Goal: Task Accomplishment & Management: Manage account settings

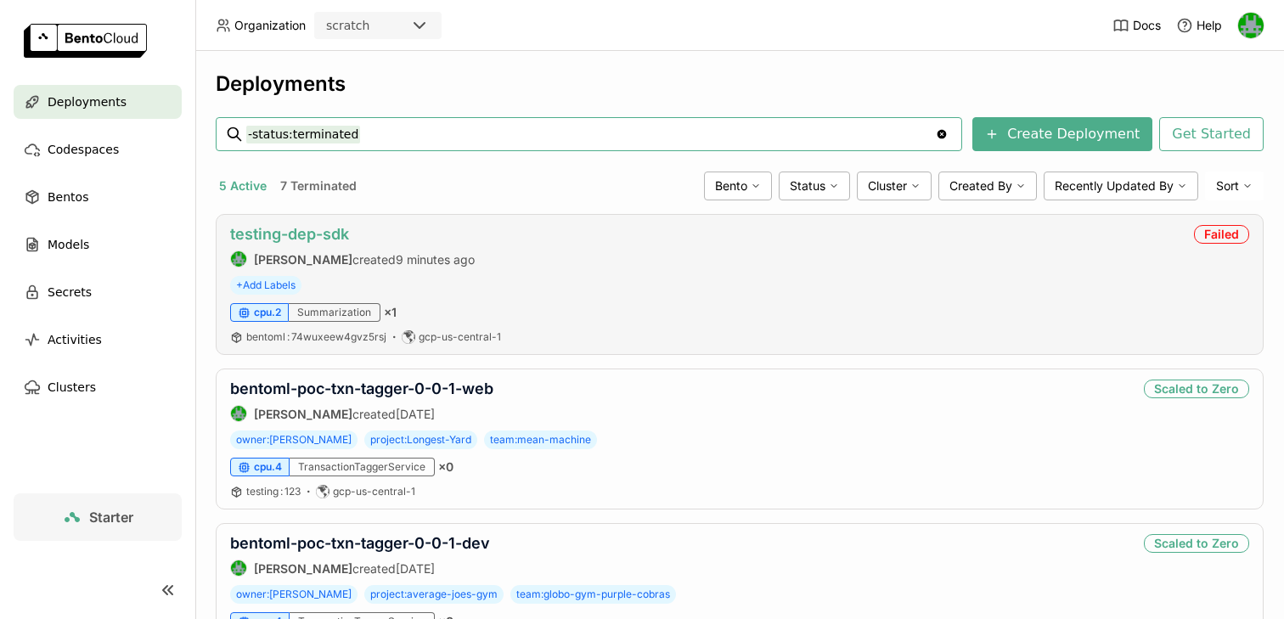
click at [269, 235] on link "testing-dep-sdk" at bounding box center [289, 234] width 119 height 18
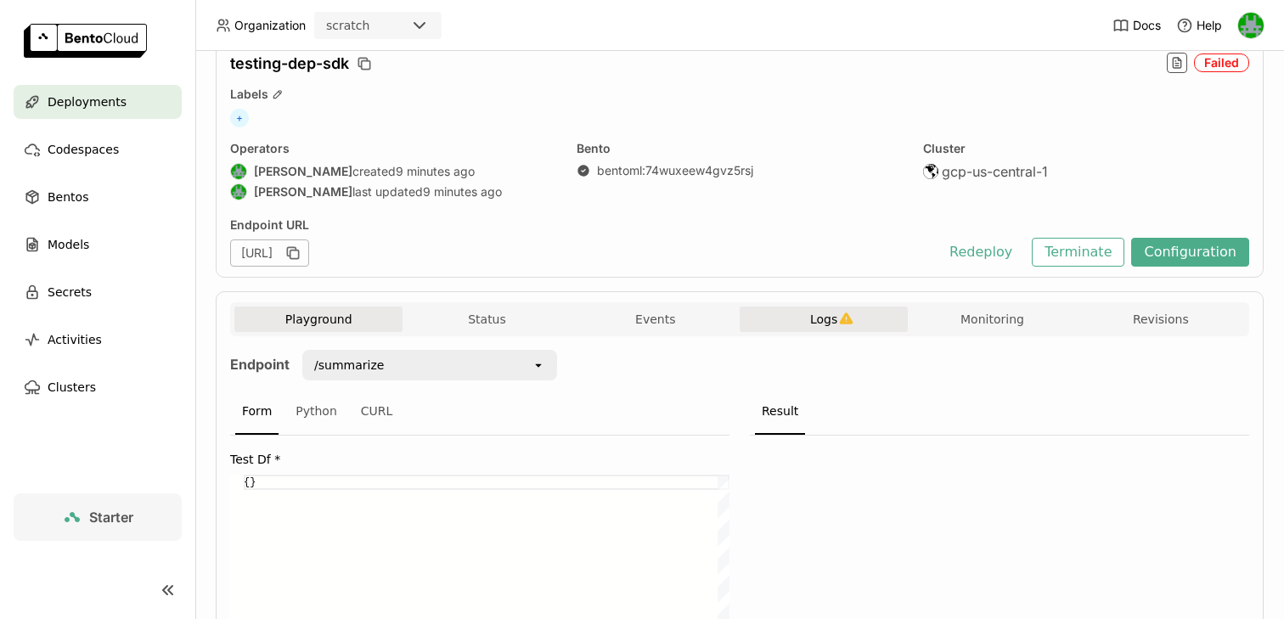
click at [807, 323] on button "Logs" at bounding box center [824, 319] width 168 height 25
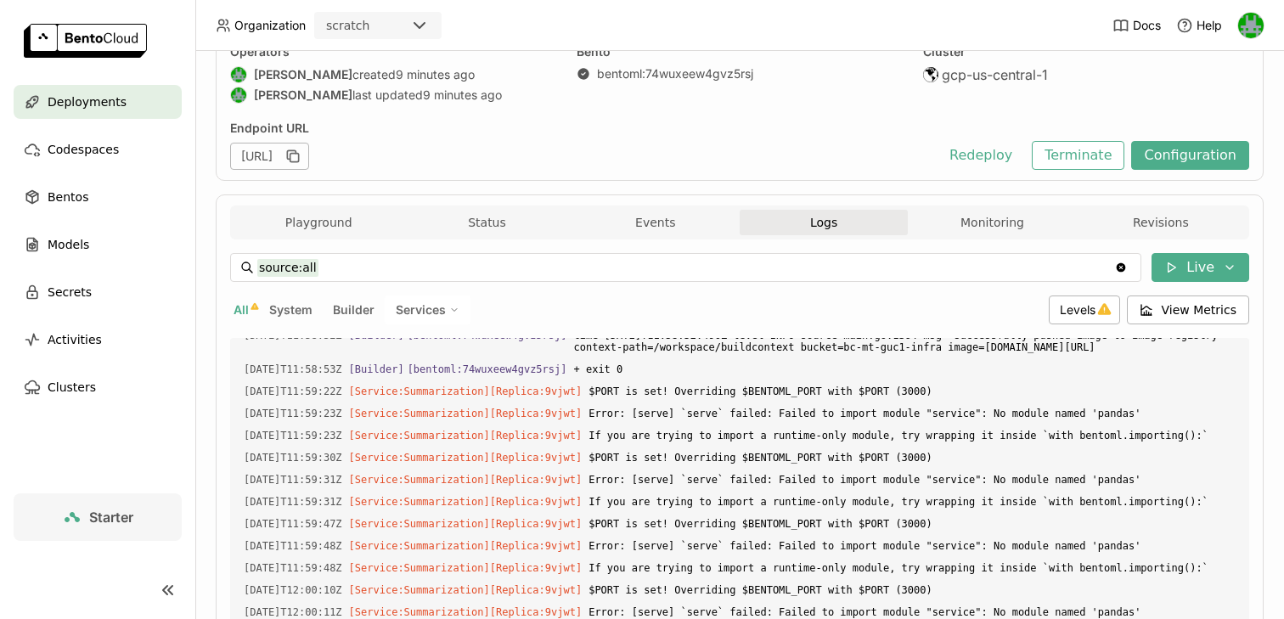
scroll to position [133, 0]
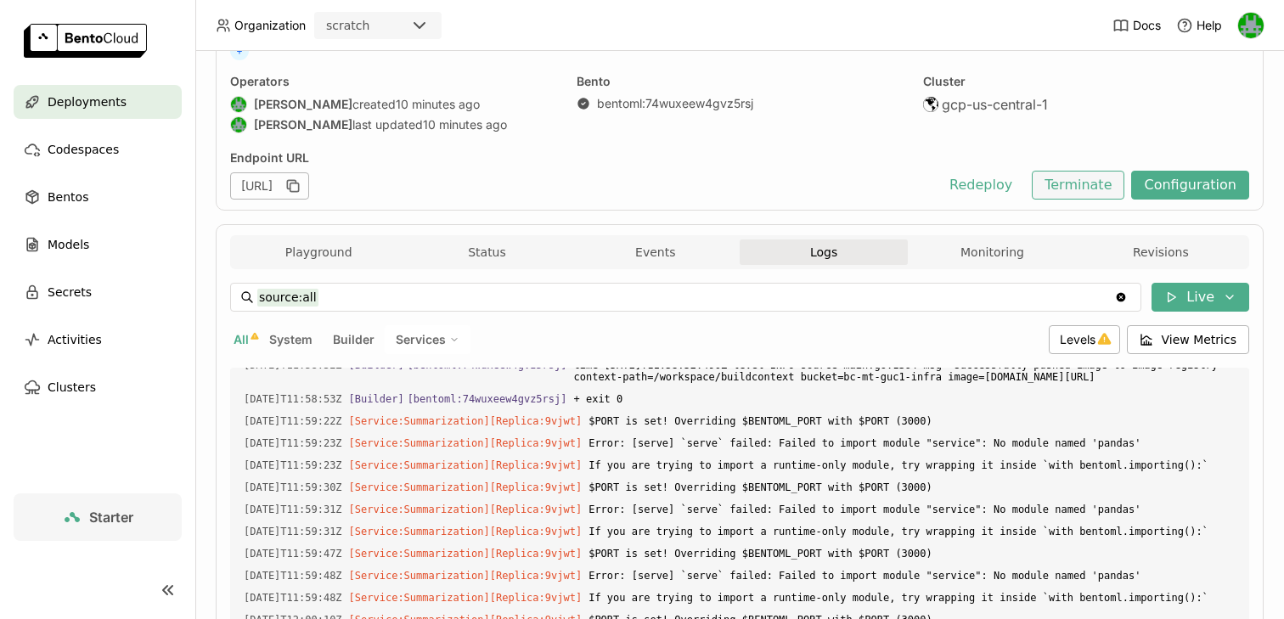
click at [1072, 194] on button "Terminate" at bounding box center [1078, 185] width 93 height 29
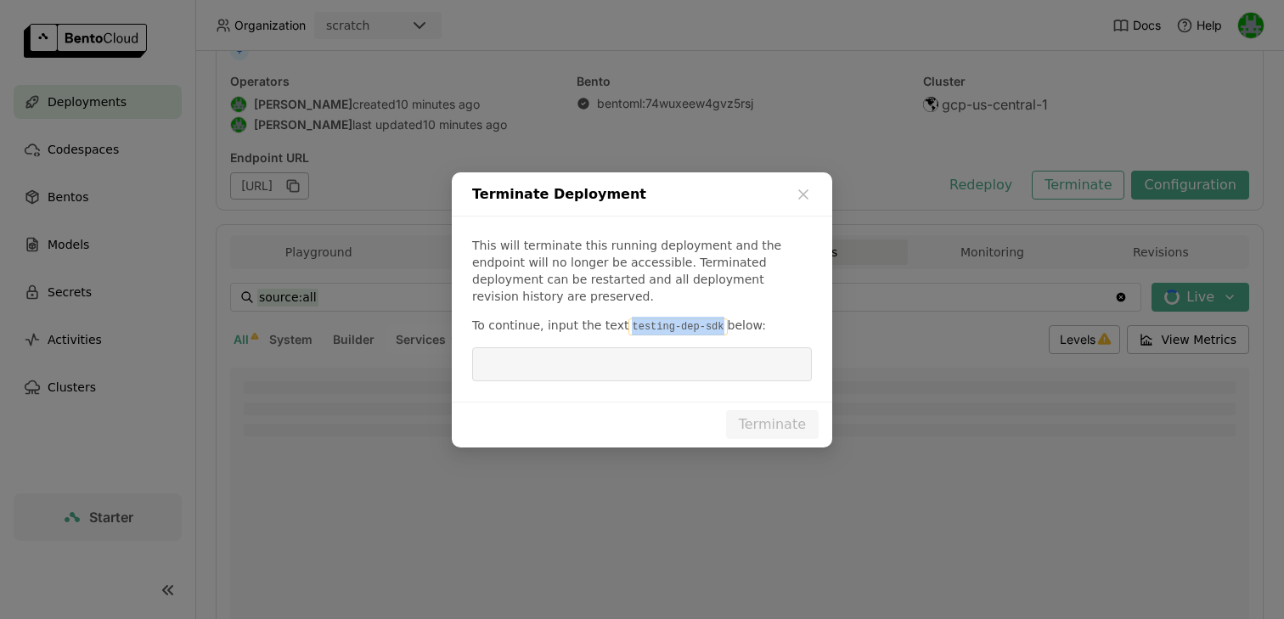
drag, startPoint x: 622, startPoint y: 318, endPoint x: 713, endPoint y: 320, distance: 90.9
click at [713, 320] on code "testing-dep-sdk" at bounding box center [677, 326] width 98 height 17
copy code "testing-dep-sdk"
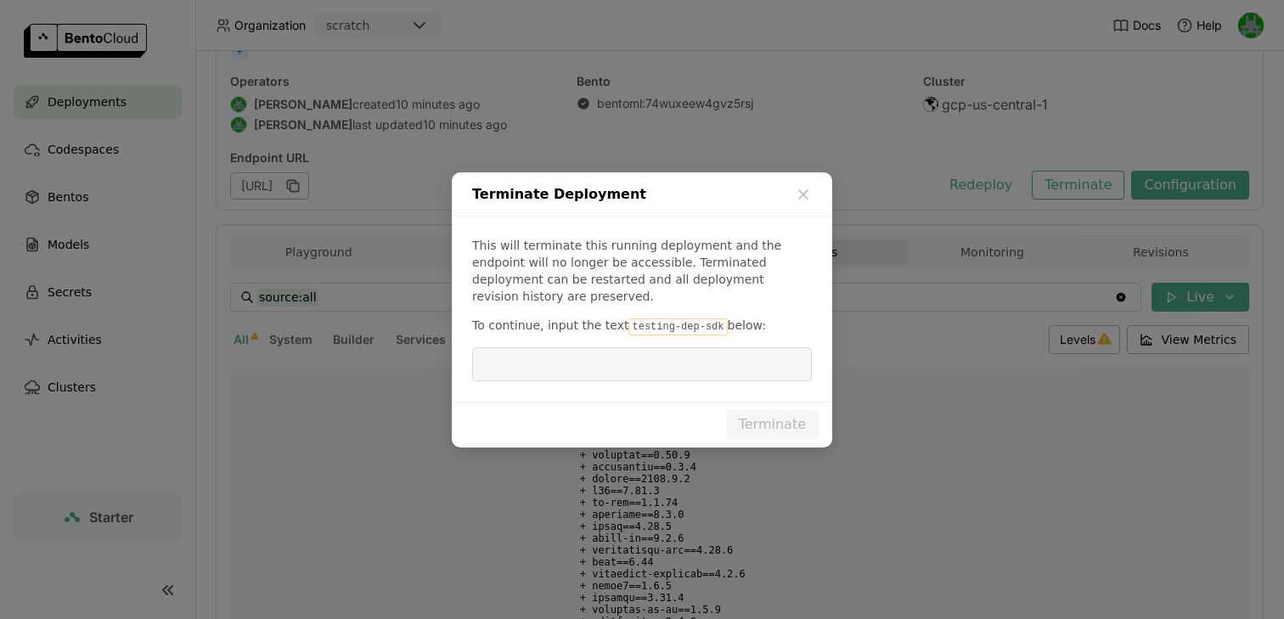
click at [693, 348] on input "dialog" at bounding box center [641, 364] width 319 height 32
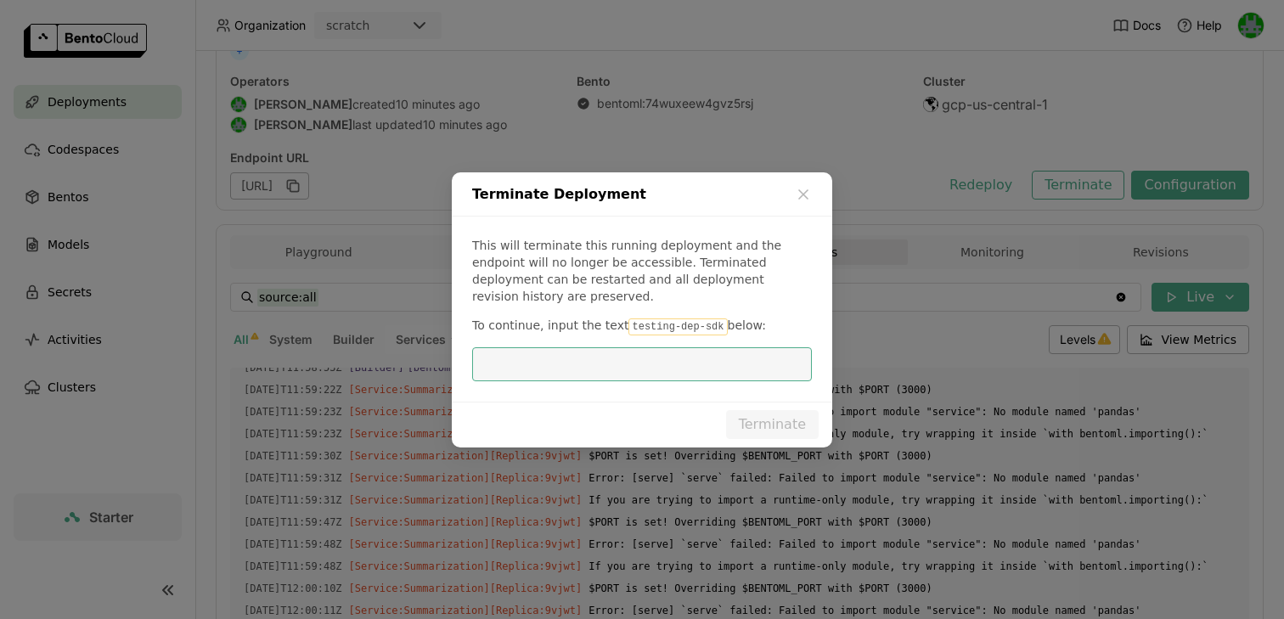
scroll to position [4441, 0]
paste input "testing-dep-sdk"
type input "testing-dep-sdk"
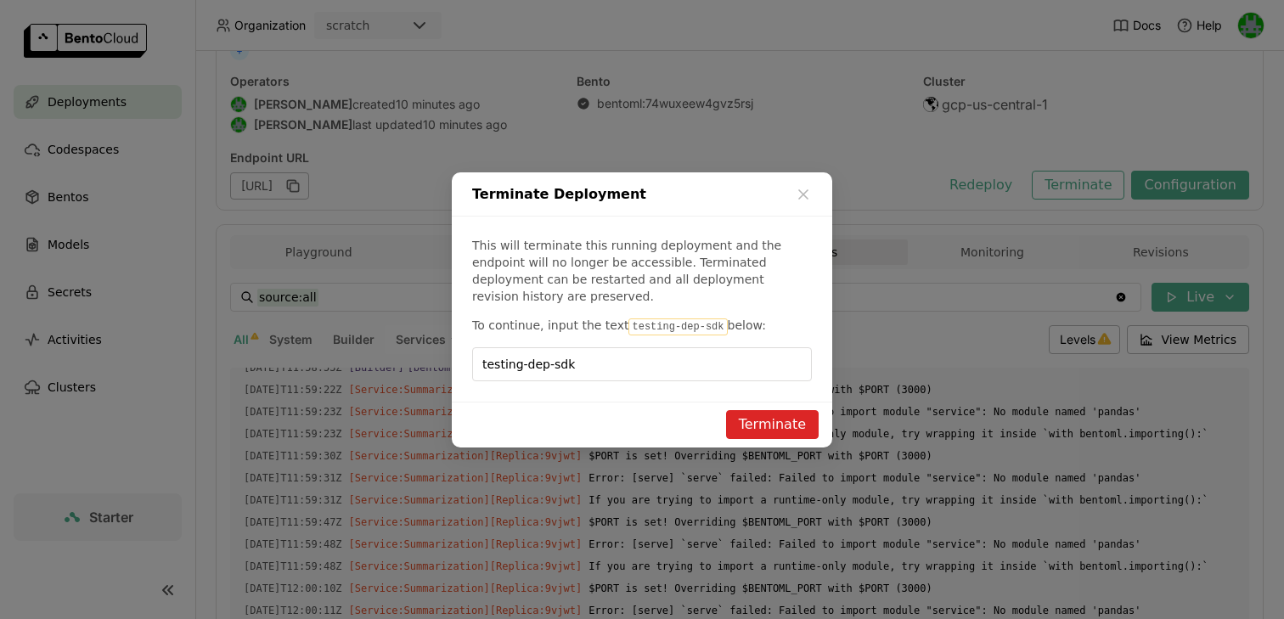
click at [789, 410] on button "Terminate" at bounding box center [772, 424] width 93 height 29
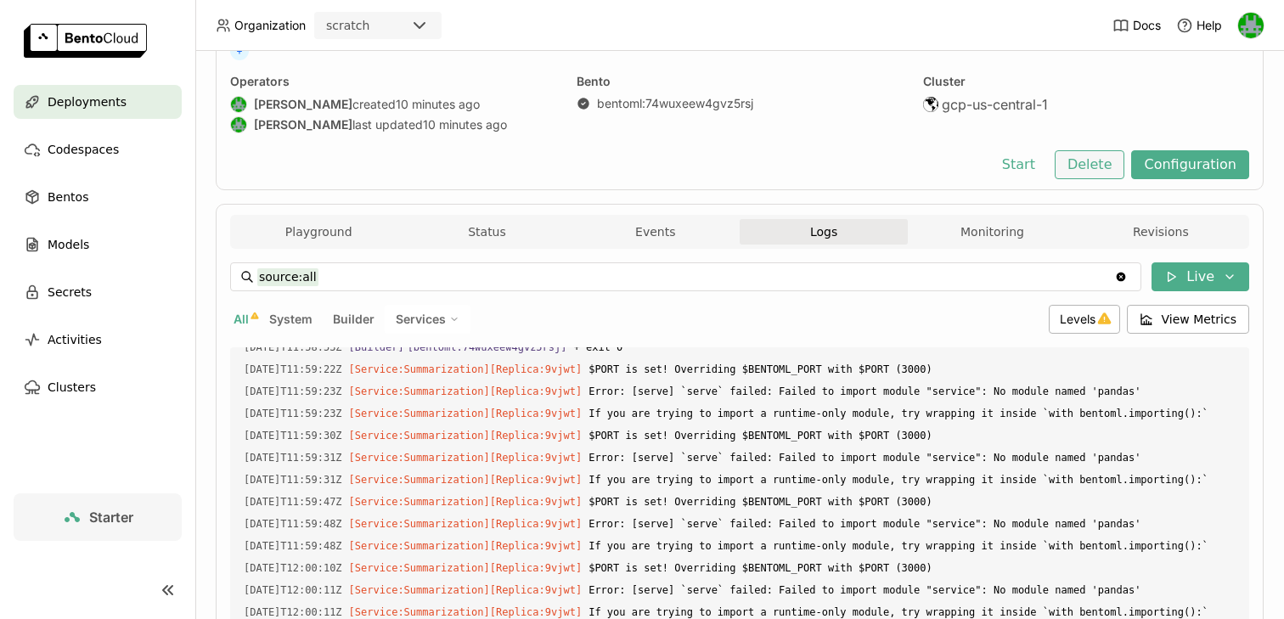
click at [1106, 166] on button "Delete" at bounding box center [1090, 164] width 70 height 29
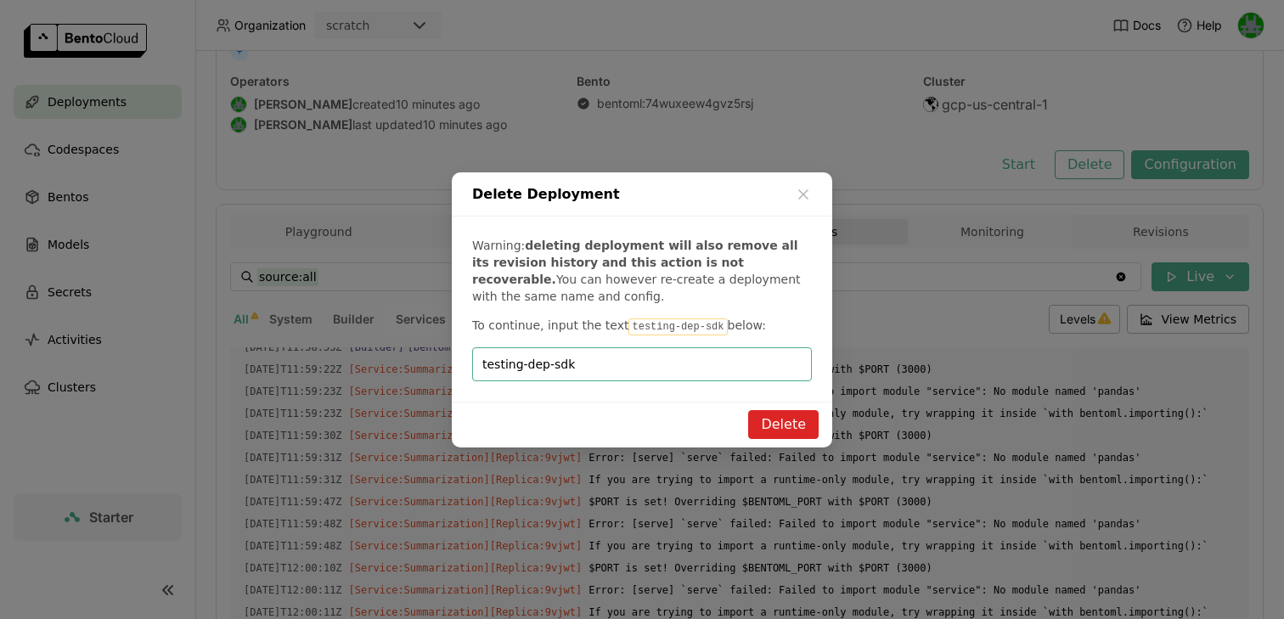
type input "testing-dep-sdk"
click at [795, 424] on button "Delete" at bounding box center [783, 424] width 70 height 29
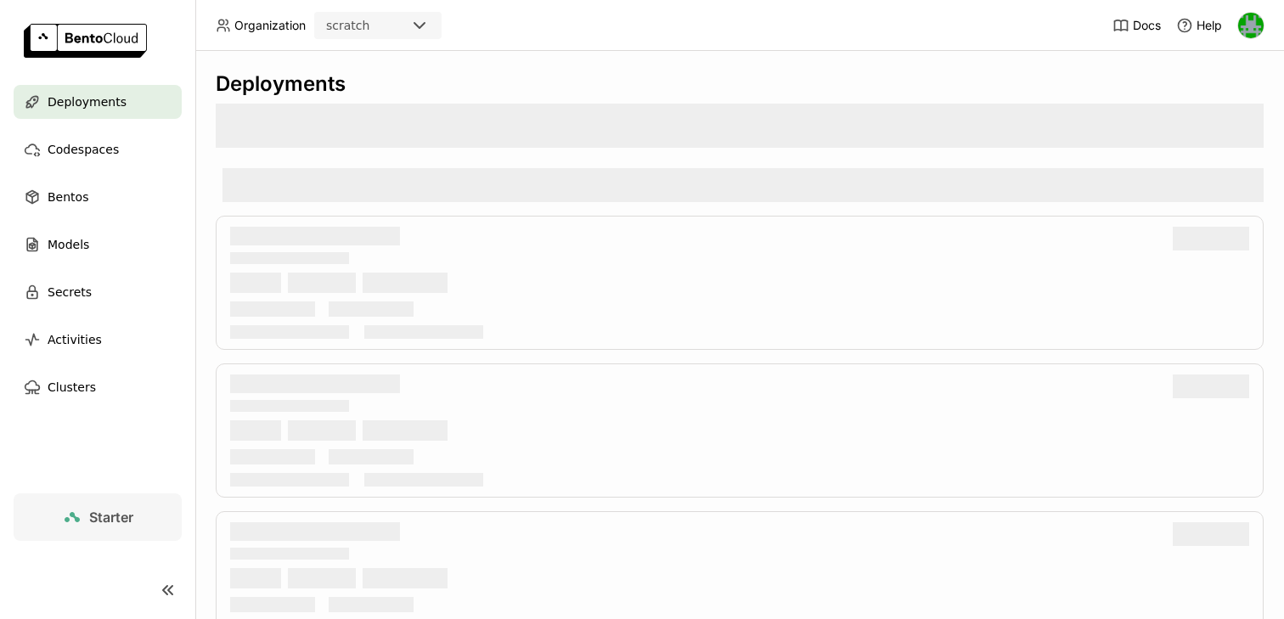
click at [122, 98] on div "Deployments" at bounding box center [98, 102] width 168 height 34
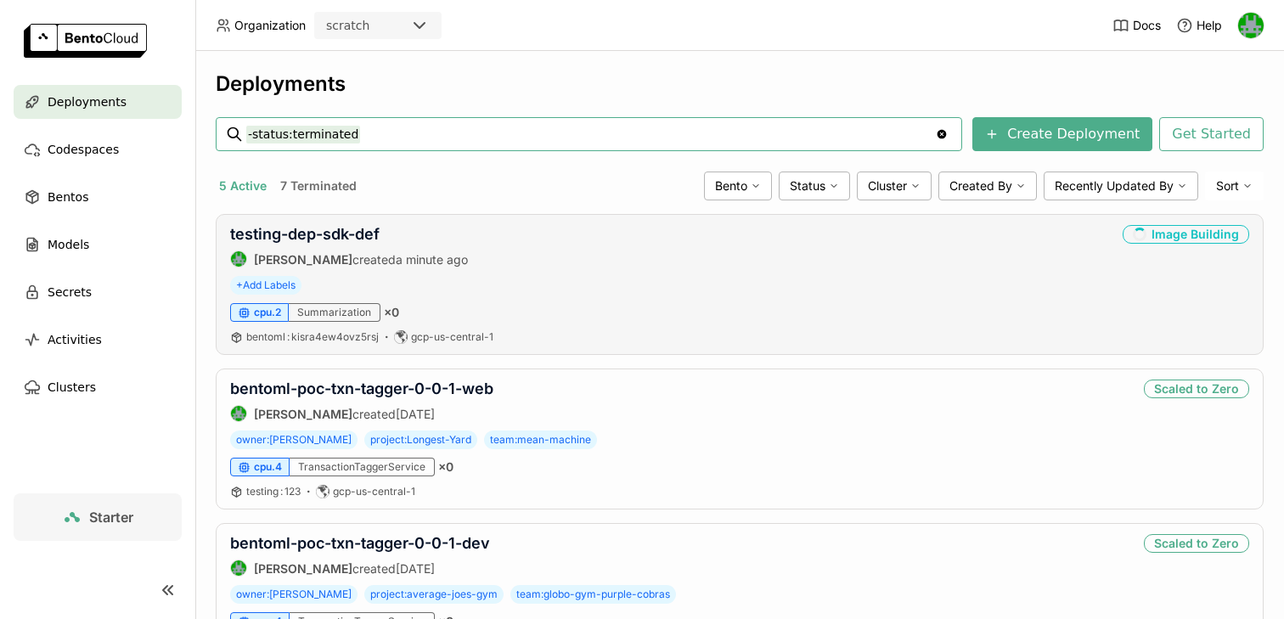
click at [345, 221] on div "testing-dep-sdk-def [PERSON_NAME] created a minute ago Image Building + Add Lab…" at bounding box center [740, 284] width 1048 height 141
click at [338, 230] on link "testing-dep-sdk-def" at bounding box center [304, 234] width 149 height 18
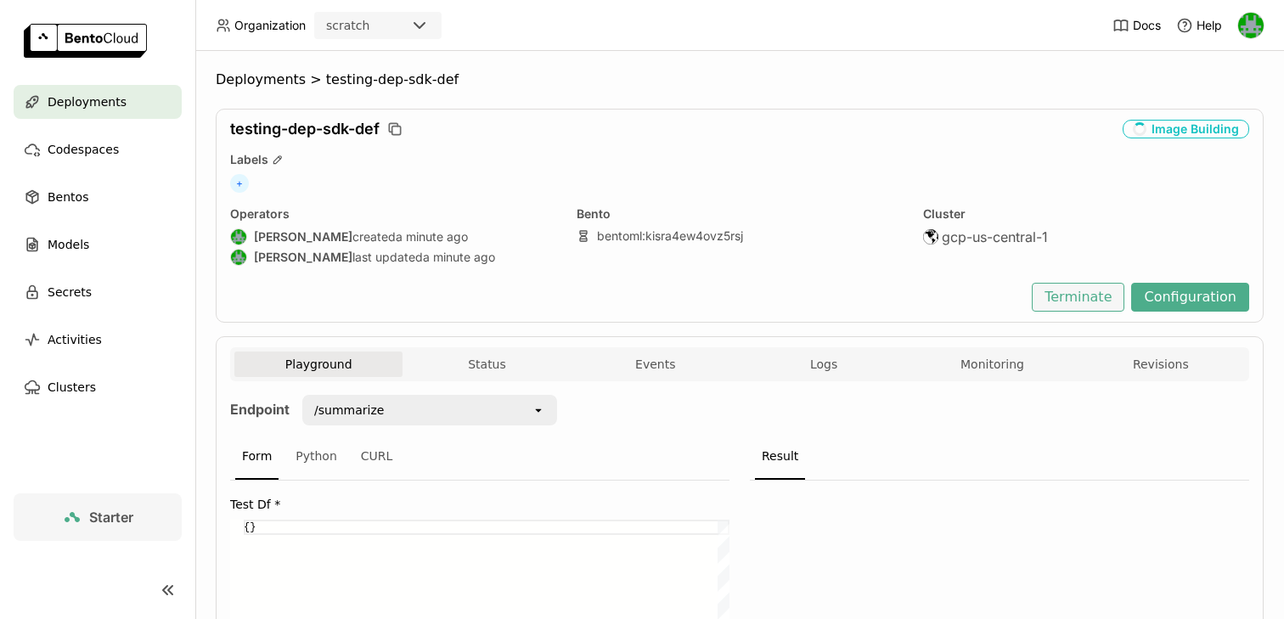
click at [1094, 304] on button "Terminate" at bounding box center [1078, 297] width 93 height 29
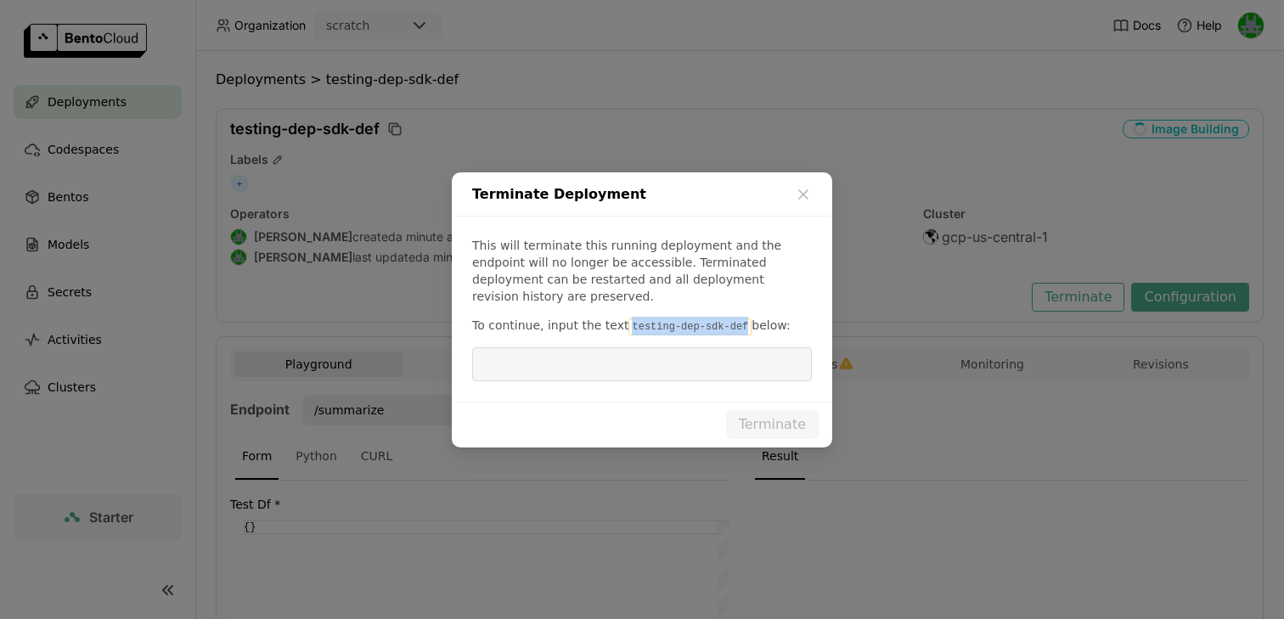
drag, startPoint x: 622, startPoint y: 321, endPoint x: 739, endPoint y: 320, distance: 117.2
click at [739, 320] on code "testing-dep-sdk-def" at bounding box center [689, 326] width 123 height 17
copy code "testing-dep-sdk-def"
click at [688, 352] on input "dialog" at bounding box center [641, 364] width 319 height 32
paste input "testing-dep-sdk-def"
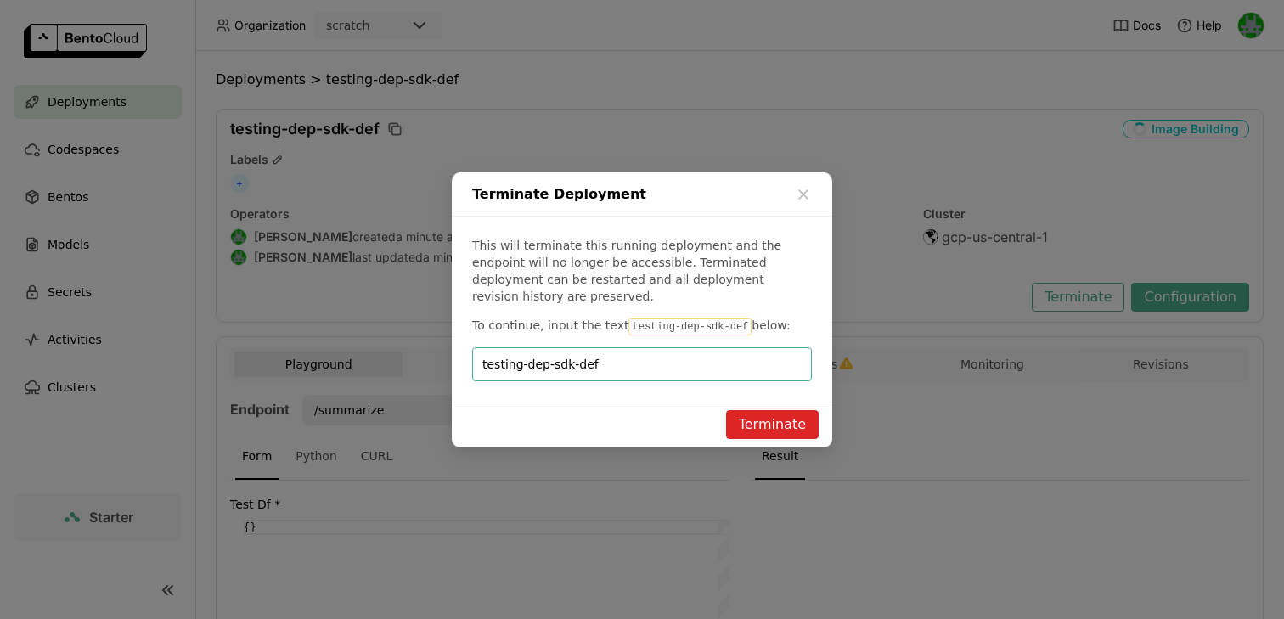
type input "testing-dep-sdk-def"
click at [785, 425] on button "Terminate" at bounding box center [772, 424] width 93 height 29
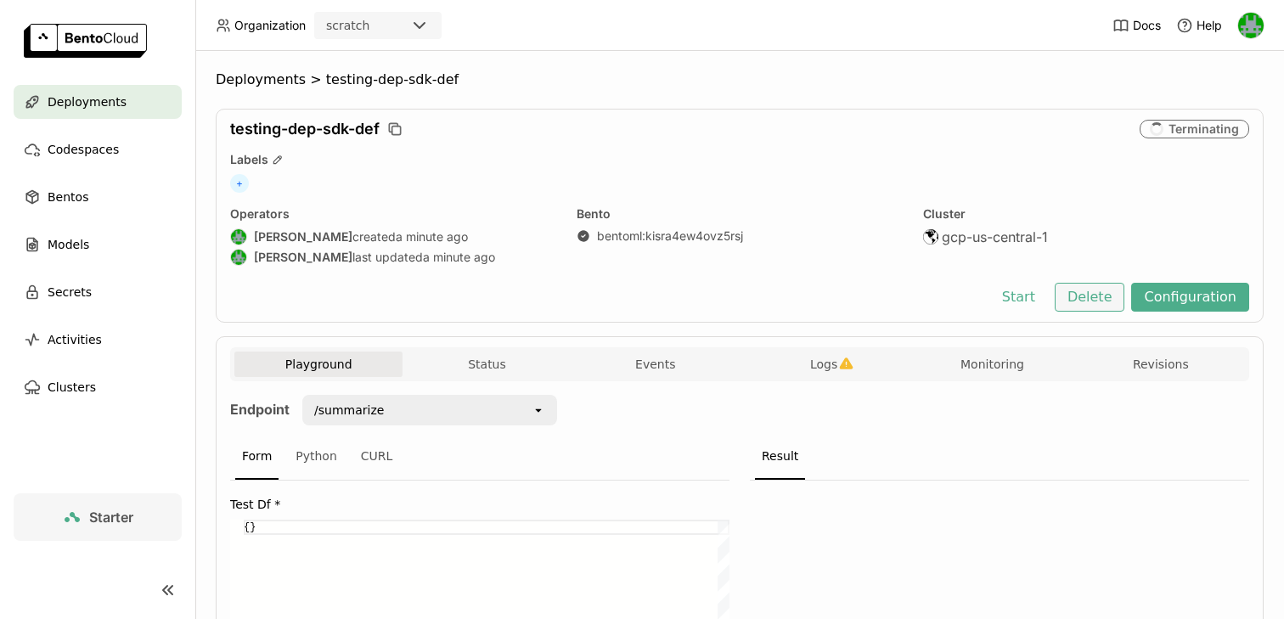
click at [1088, 305] on button "Delete" at bounding box center [1090, 297] width 70 height 29
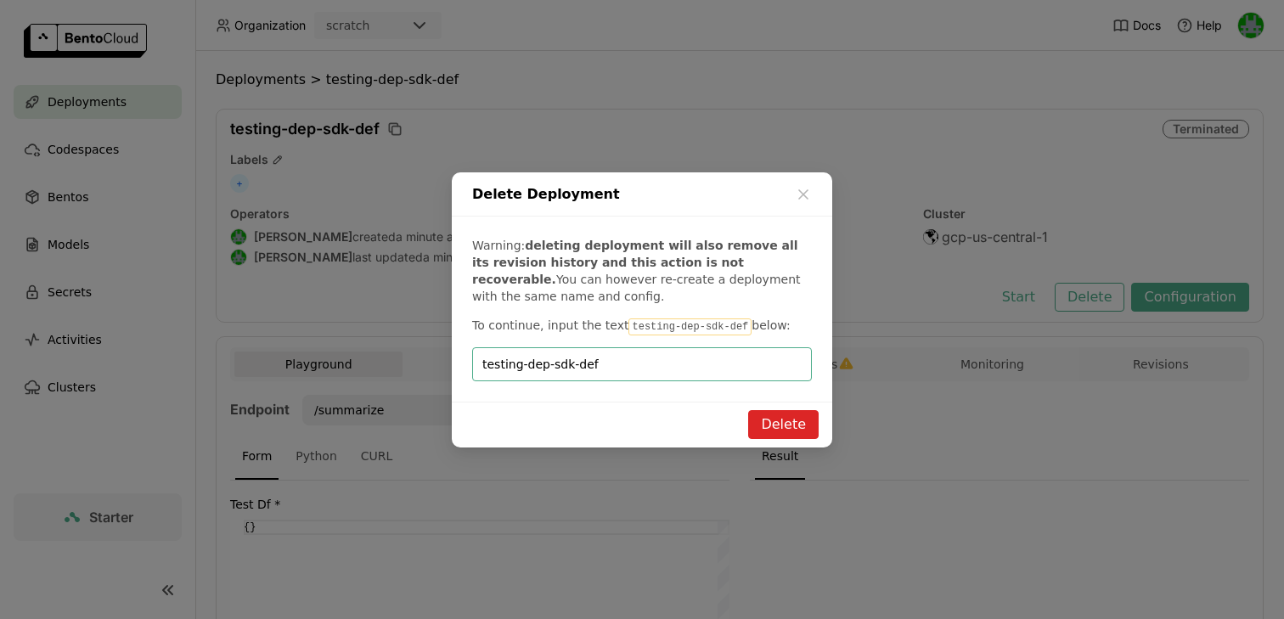
type input "testing-dep-sdk-def"
click at [791, 416] on button "Delete" at bounding box center [783, 424] width 70 height 29
